Goal: Check status: Check status

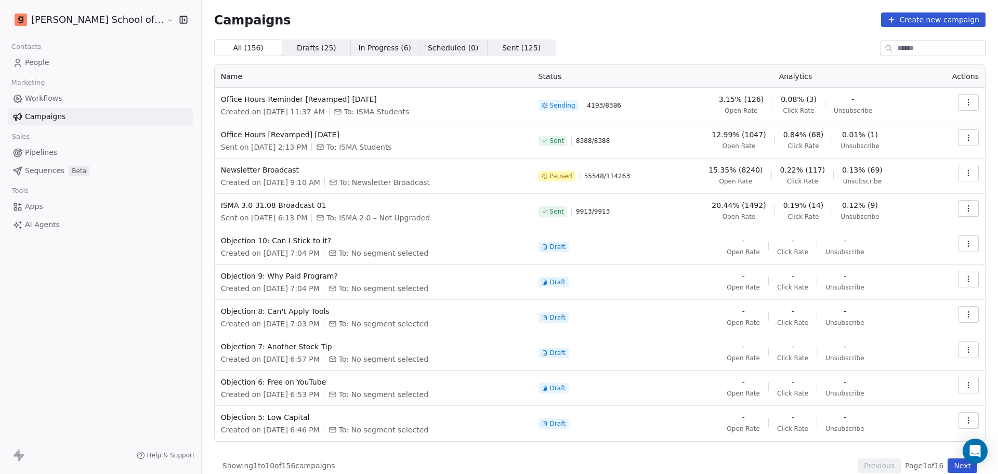
click at [663, 167] on td "15.35% (8240) Open Rate 0.22% (117) Click Rate 0.13% (69) Unsubscribe" at bounding box center [795, 176] width 267 height 35
